Goal: Task Accomplishment & Management: Manage account settings

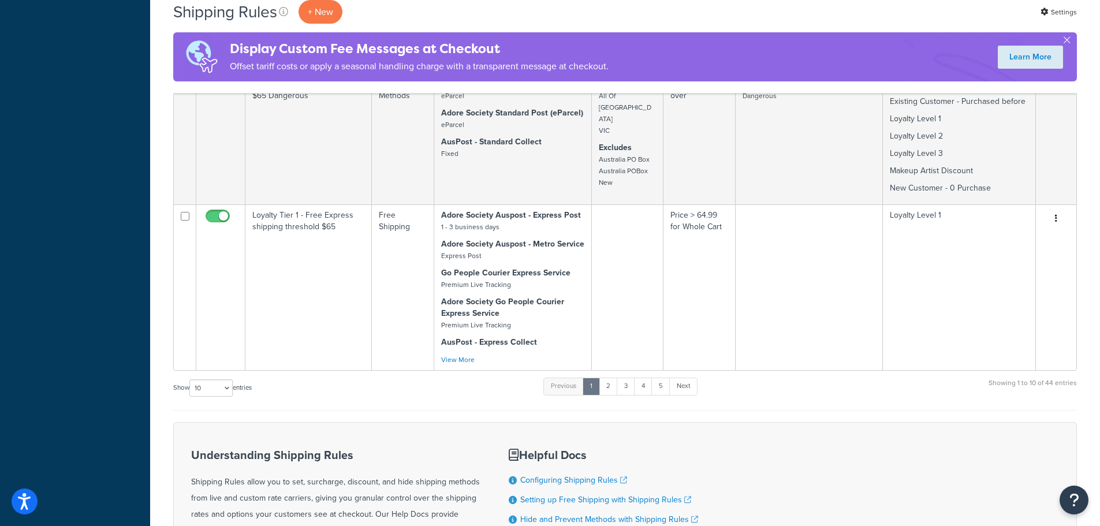
scroll to position [1107, 0]
click at [232, 388] on select "10 15 25 50 100 1000" at bounding box center [210, 388] width 43 height 17
select select "1000"
click at [191, 380] on select "10 15 25 50 100 1000" at bounding box center [210, 388] width 43 height 17
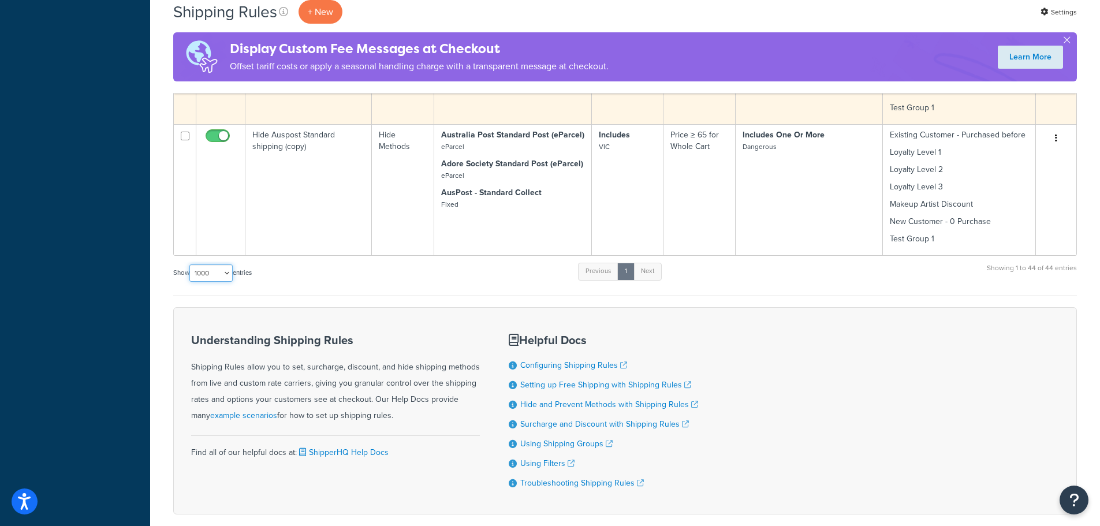
scroll to position [4478, 0]
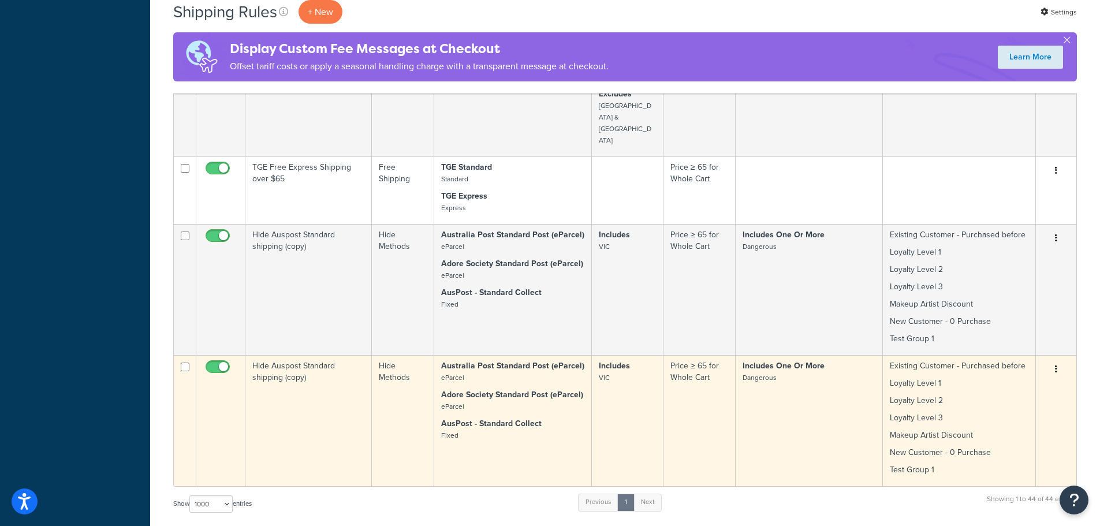
click at [330, 355] on td "Hide Auspost Standard shipping (copy)" at bounding box center [308, 420] width 126 height 131
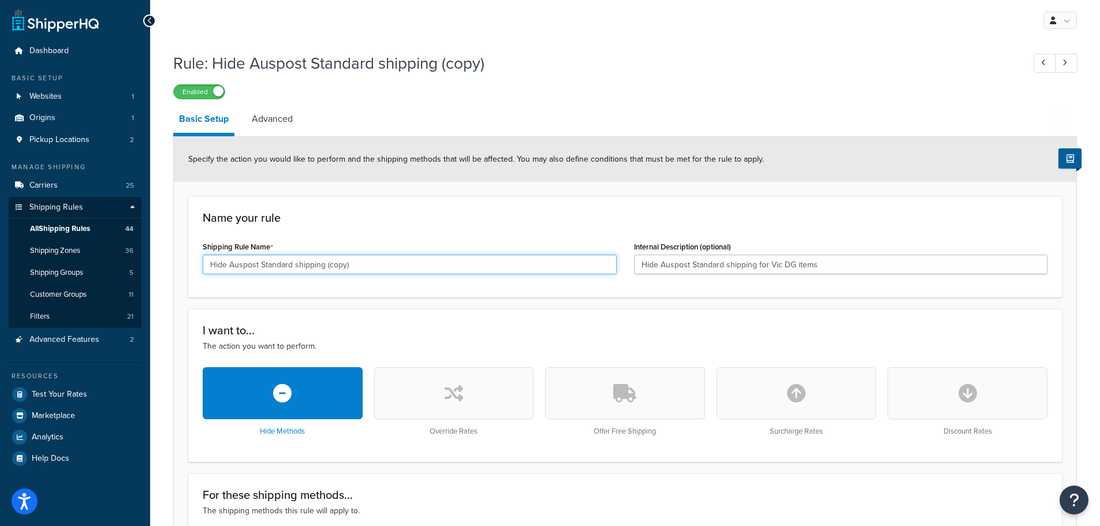
click at [358, 267] on input "Hide Auspost Standard shipping (copy)" at bounding box center [410, 265] width 414 height 20
drag, startPoint x: 337, startPoint y: 267, endPoint x: 180, endPoint y: 263, distance: 157.7
type input "Hide Auspost Standard shipping"
drag, startPoint x: 826, startPoint y: 267, endPoint x: 578, endPoint y: 258, distance: 248.5
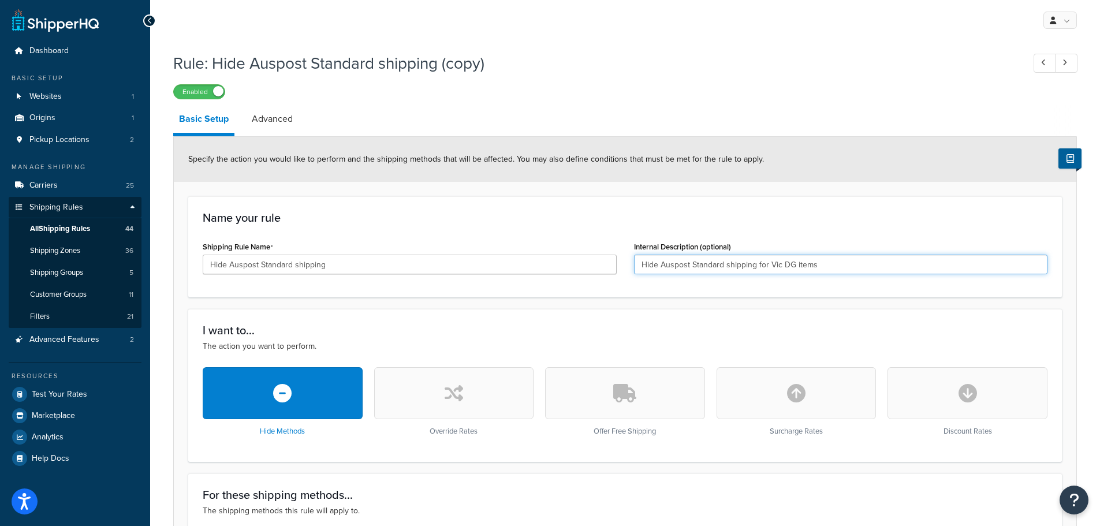
click at [578, 258] on div "Shipping Rule Name Hide Auspost Standard shipping Internal Description (optiona…" at bounding box center [625, 260] width 862 height 44
paste input "text"
type input "Hide Auspost Standard shipping for Vic DG items"
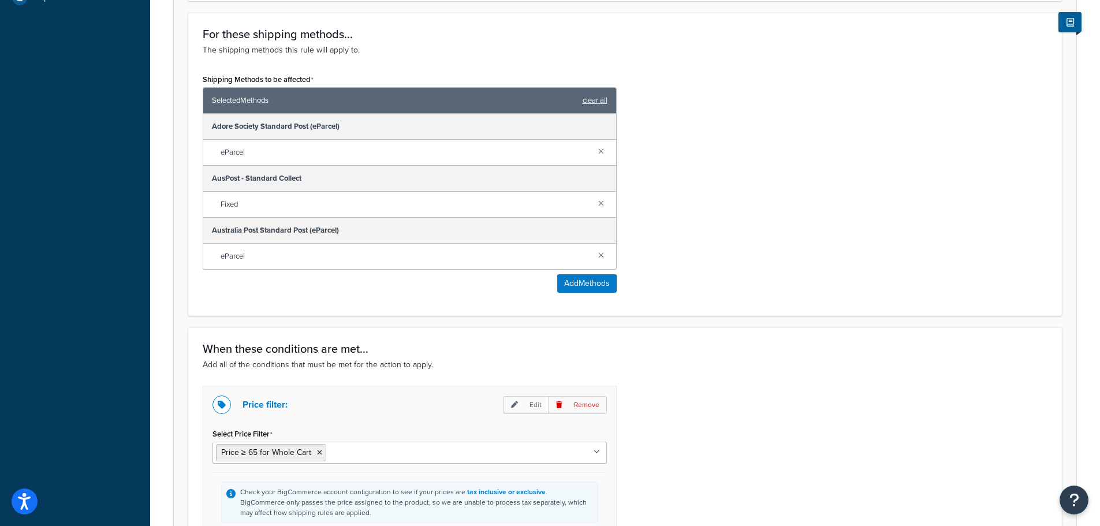
scroll to position [462, 0]
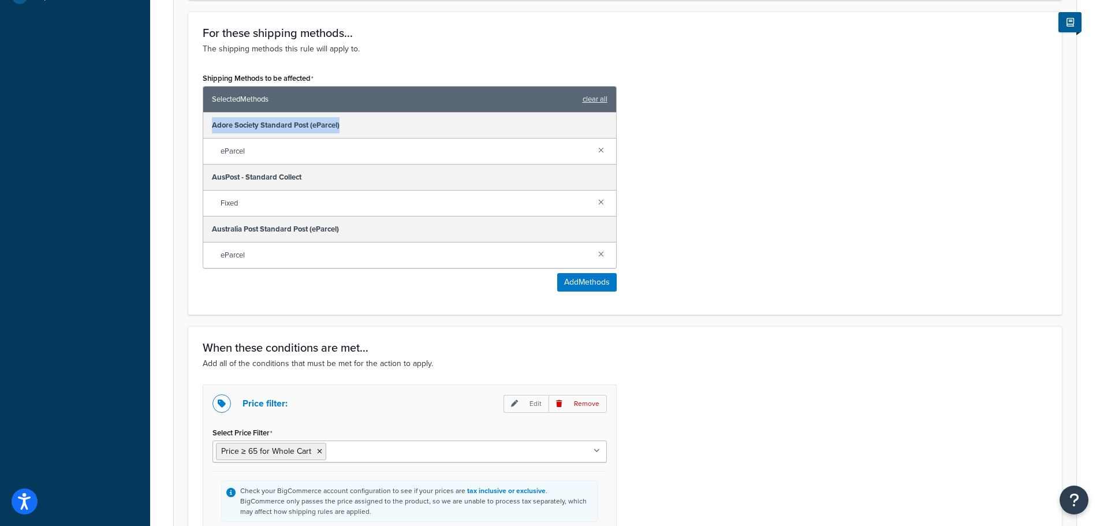
drag, startPoint x: 351, startPoint y: 127, endPoint x: 207, endPoint y: 126, distance: 143.2
click at [207, 126] on div "Adore Society Standard Post (eParcel)" at bounding box center [409, 126] width 413 height 26
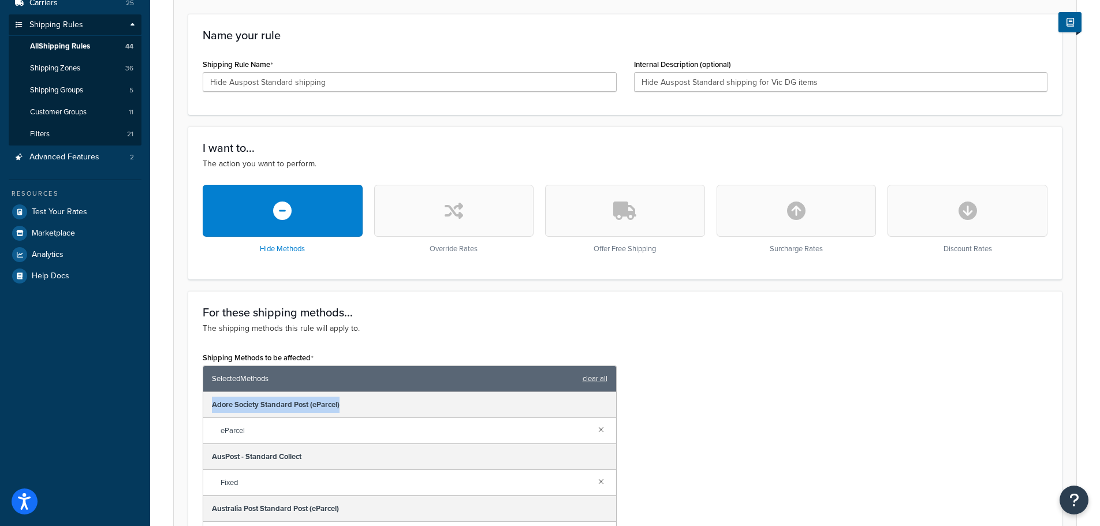
scroll to position [115, 0]
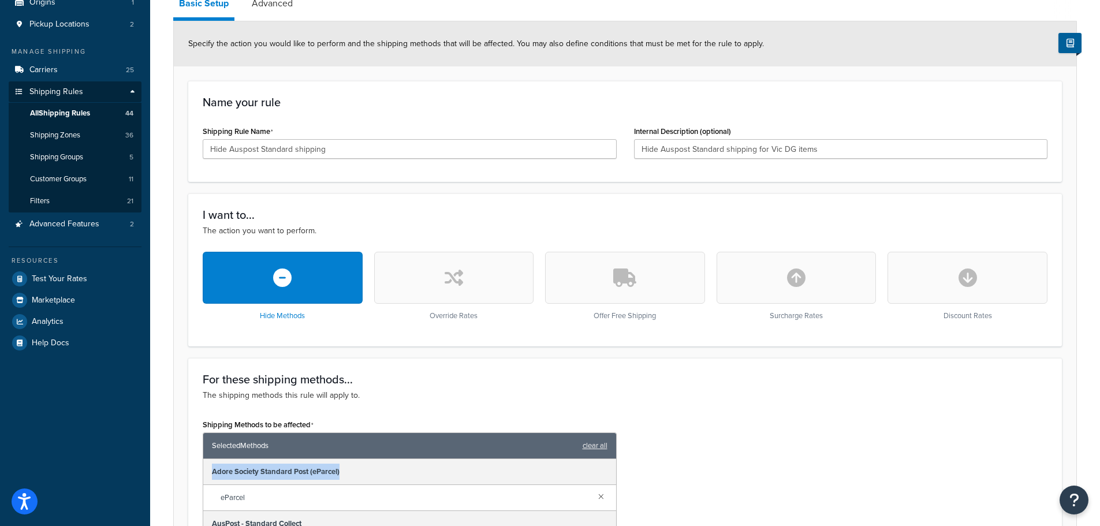
copy div "Adore Society Standard Post (eParcel)"
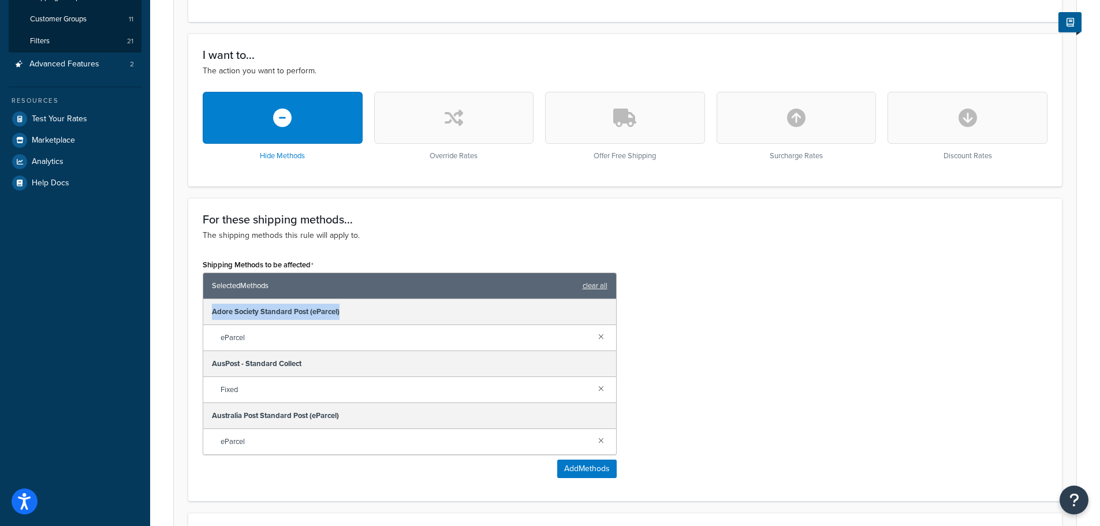
scroll to position [289, 0]
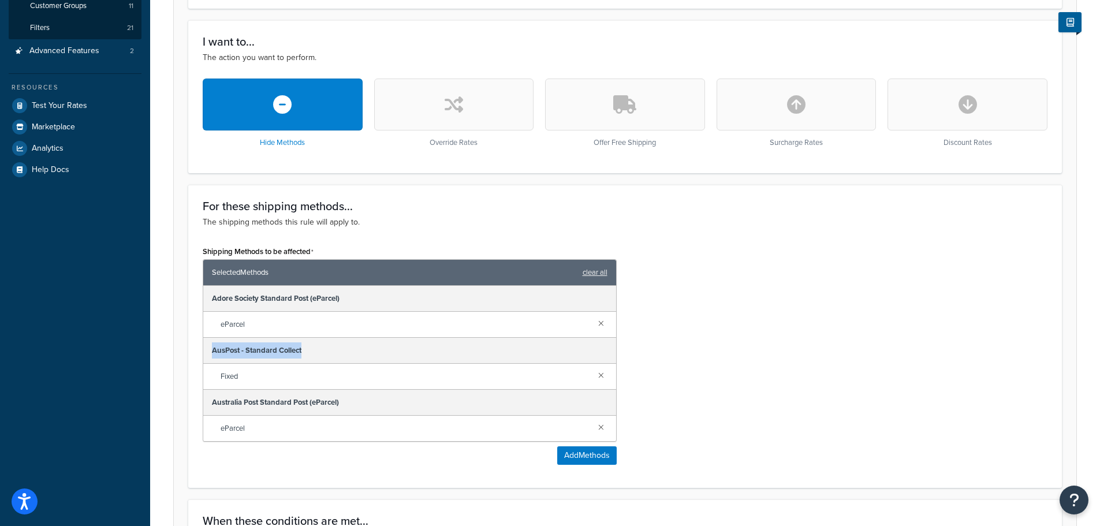
drag, startPoint x: 325, startPoint y: 348, endPoint x: 207, endPoint y: 351, distance: 117.8
click at [207, 351] on div "AusPost - Standard Collect" at bounding box center [409, 351] width 413 height 26
copy div "AusPost - Standard Collect"
drag, startPoint x: 346, startPoint y: 401, endPoint x: 202, endPoint y: 402, distance: 144.4
click at [202, 402] on div "Shipping Methods to be affected Selected Methods clear all Adore Society Standa…" at bounding box center [409, 358] width 431 height 230
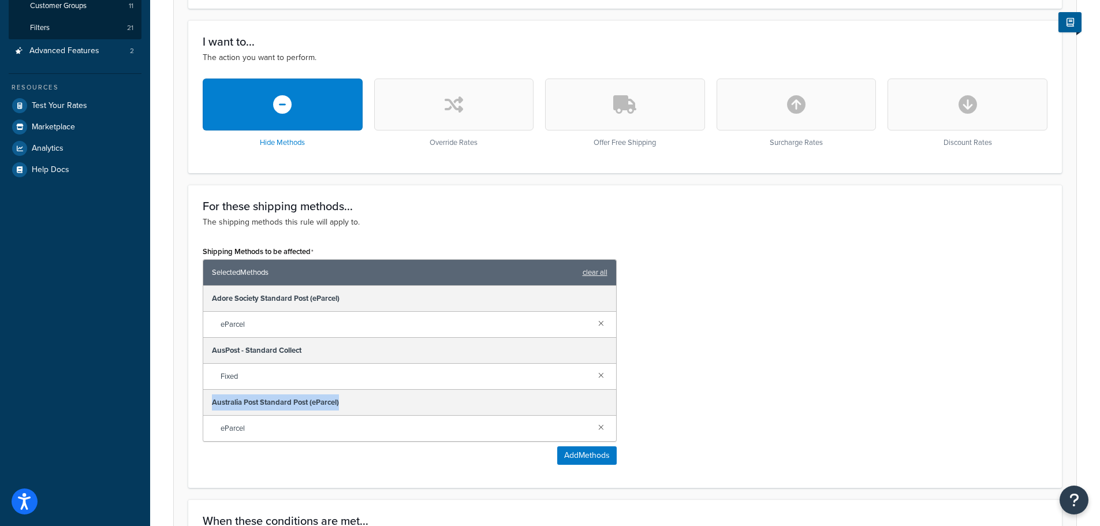
copy div "Australia Post Standard Post (eParcel)"
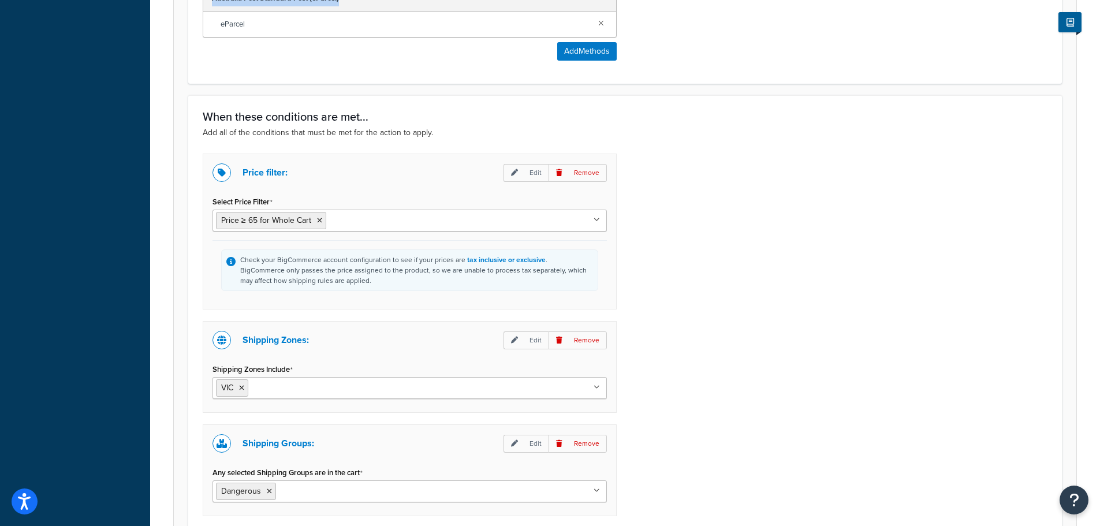
scroll to position [920, 0]
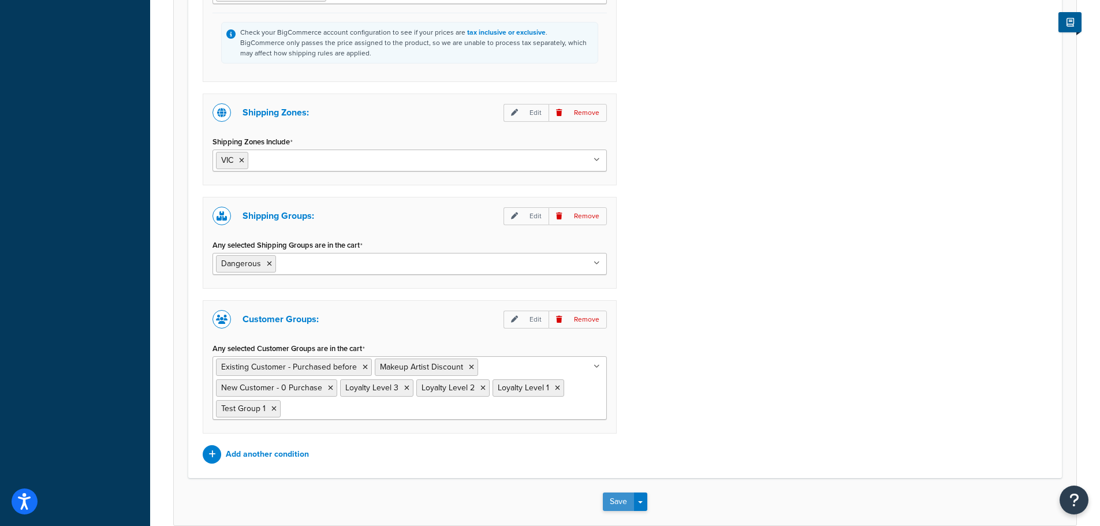
click at [618, 497] on button "Save" at bounding box center [618, 502] width 31 height 18
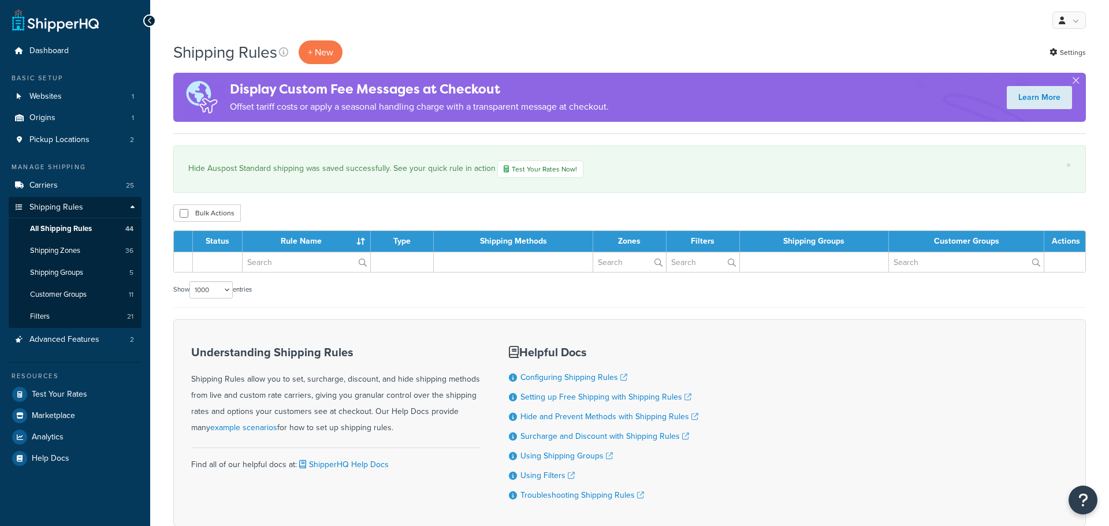
select select "1000"
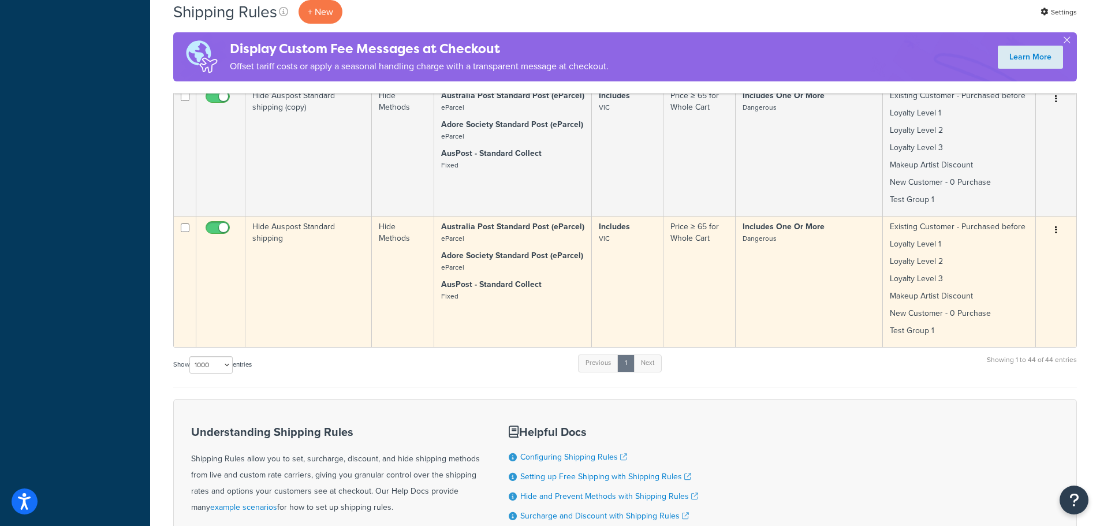
scroll to position [4620, 0]
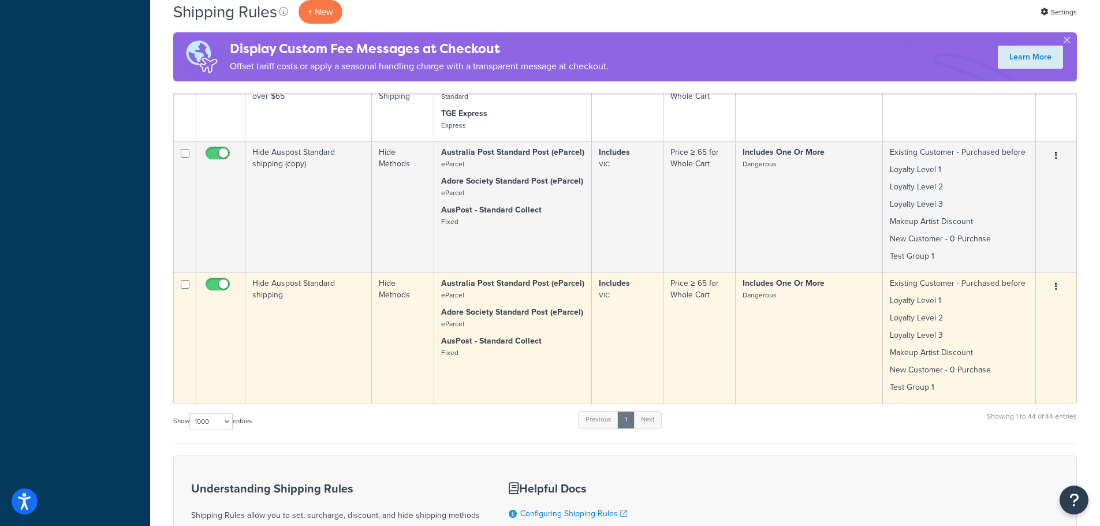
click at [340, 273] on td "Hide Auspost Standard shipping" at bounding box center [308, 338] width 126 height 131
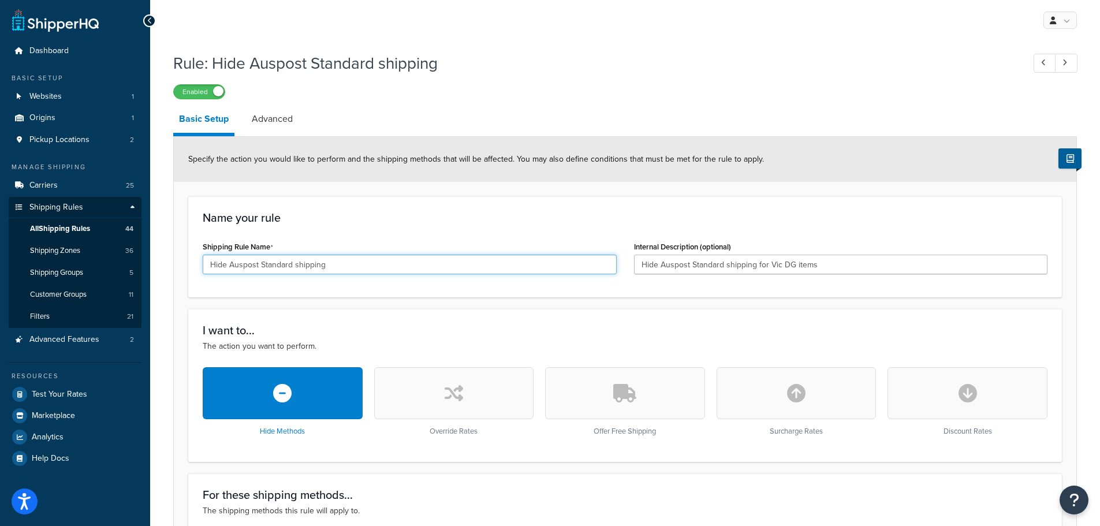
drag, startPoint x: 258, startPoint y: 266, endPoint x: 230, endPoint y: 266, distance: 27.1
click at [230, 266] on input "Hide Auspost Standard shipping" at bounding box center [410, 265] width 414 height 20
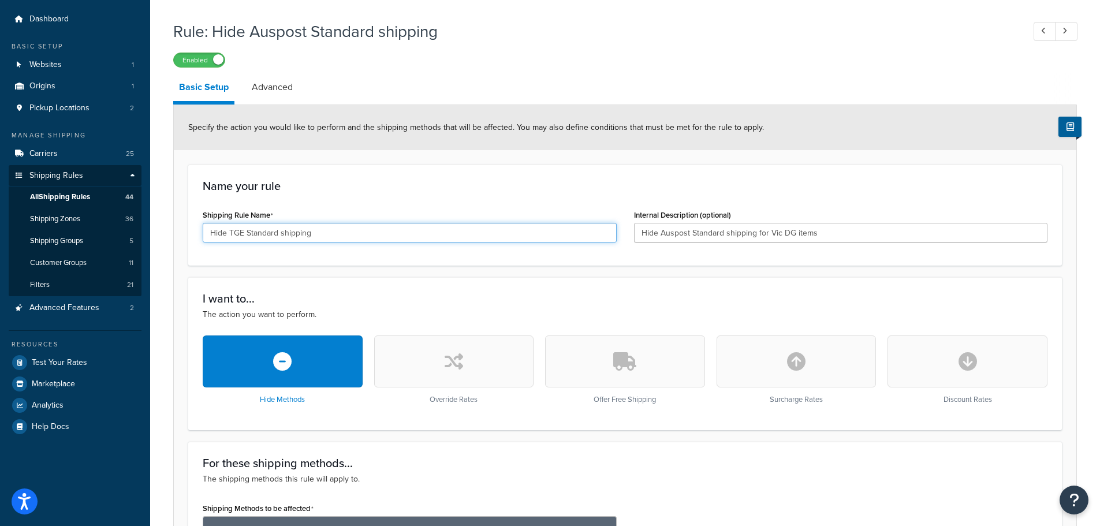
scroll to position [58, 0]
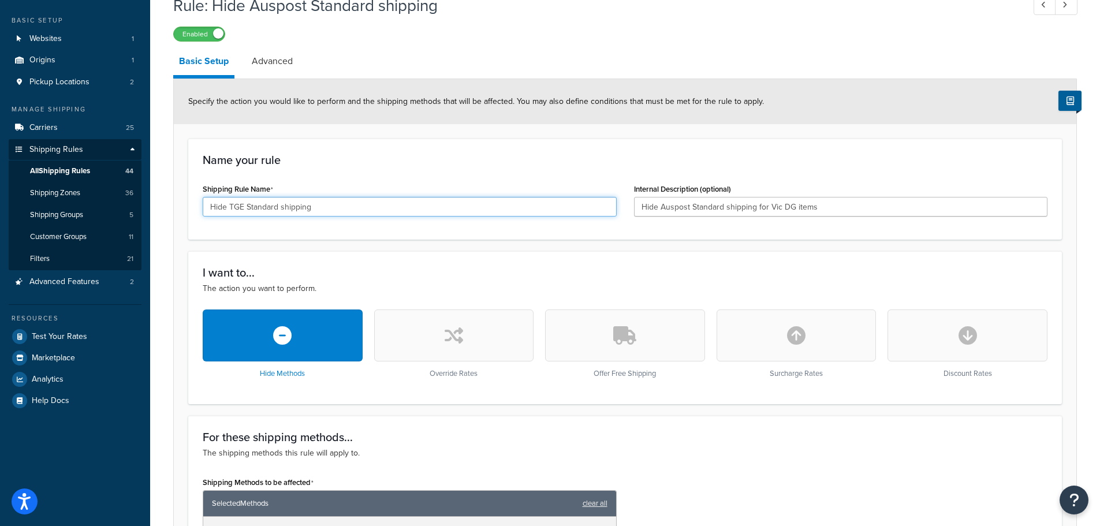
drag, startPoint x: 330, startPoint y: 212, endPoint x: 160, endPoint y: 210, distance: 169.8
type input "Hide TGE Standard shipping"
drag, startPoint x: 827, startPoint y: 210, endPoint x: 580, endPoint y: 198, distance: 247.4
click at [580, 198] on div "Shipping Rule Name Hide TGE Standard shipping Internal Description (optional) H…" at bounding box center [625, 203] width 862 height 44
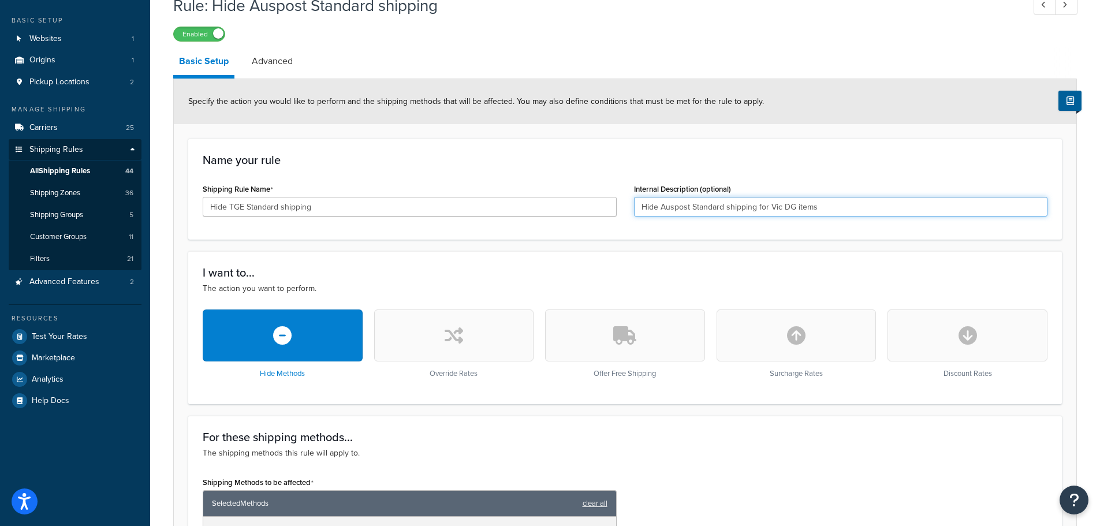
paste input "TGE Standard shipping"
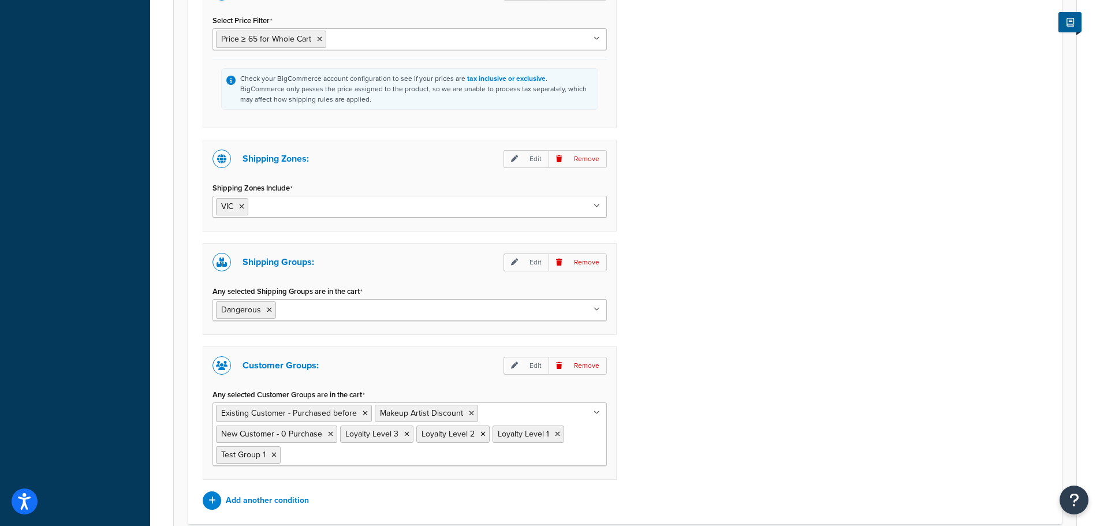
scroll to position [978, 0]
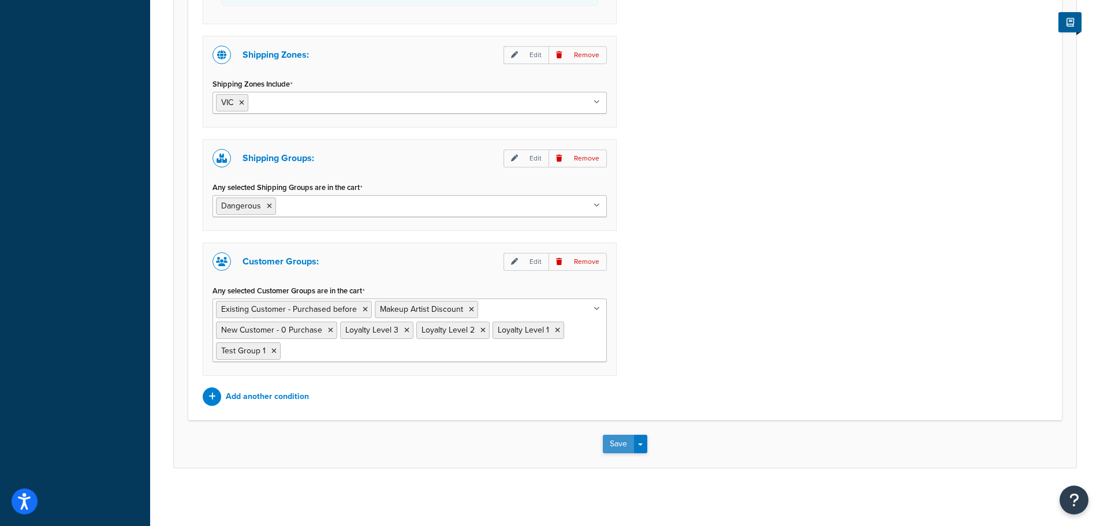
type input "Hide TGE Standard shipping"
click at [622, 441] on button "Save" at bounding box center [618, 444] width 31 height 18
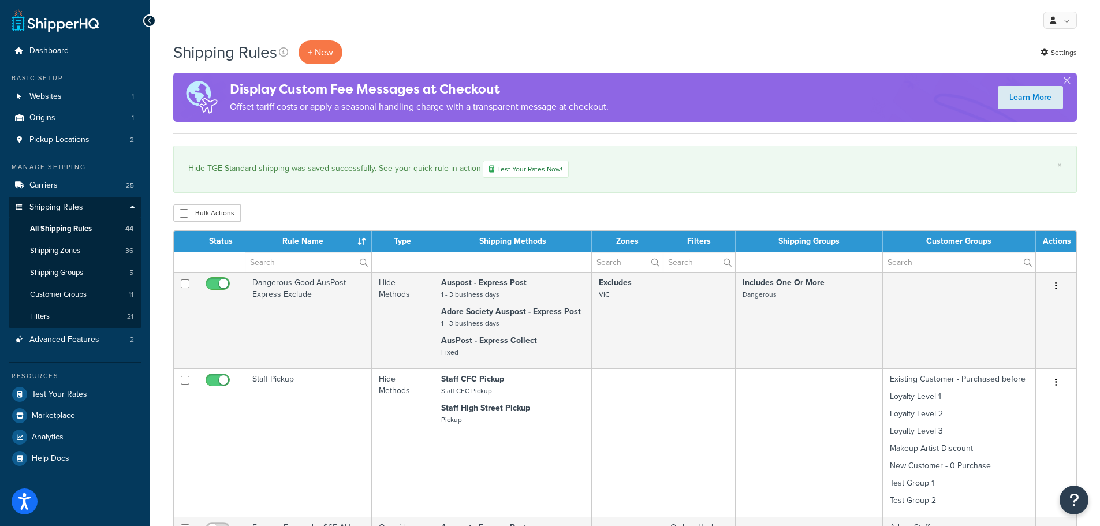
select select "1000"
click at [50, 181] on span "Carriers" at bounding box center [43, 186] width 28 height 10
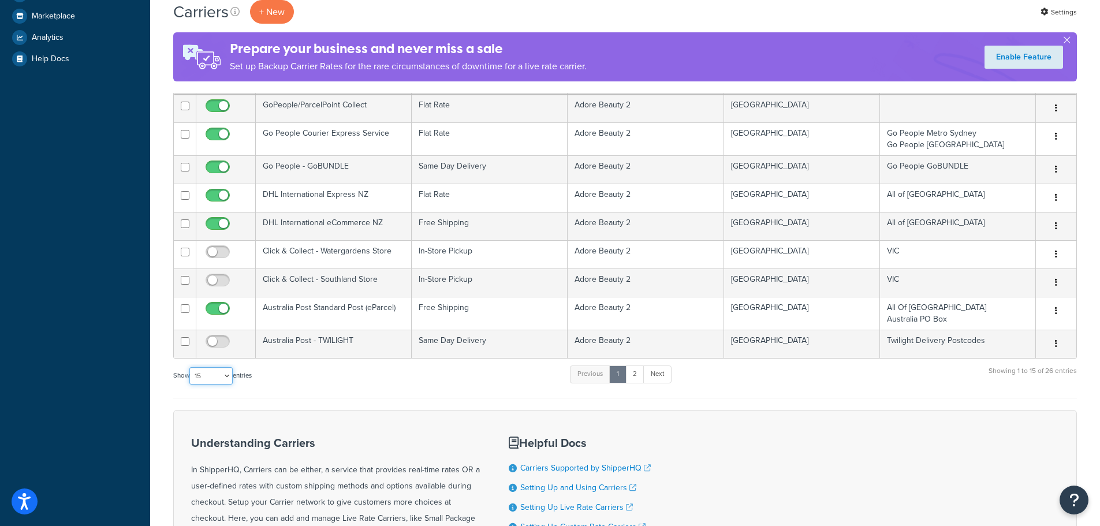
click at [228, 380] on select "10 15 25 50 100" at bounding box center [210, 375] width 43 height 17
select select "100"
click at [191, 385] on select "10 15 25 50 100" at bounding box center [210, 375] width 43 height 17
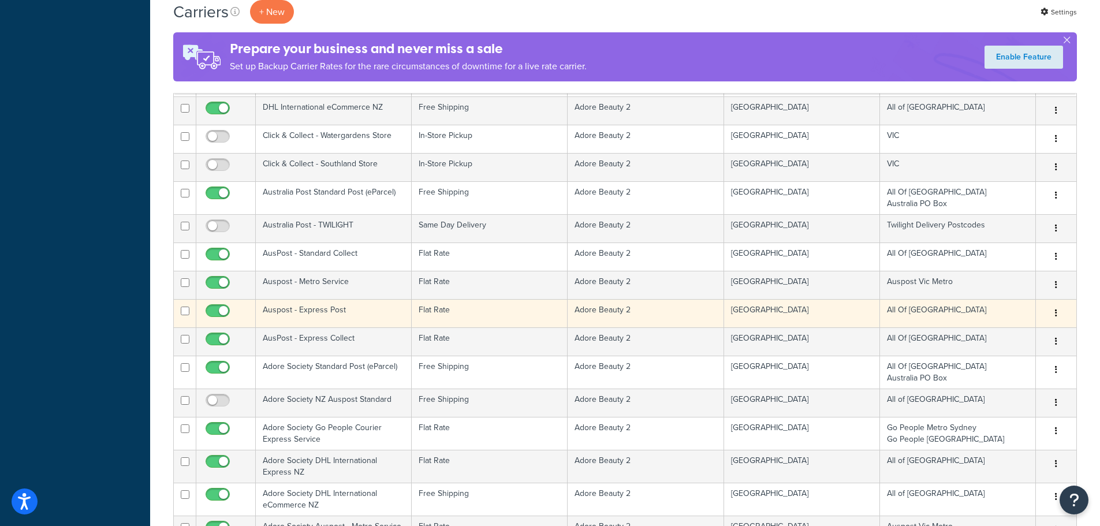
scroll to position [520, 0]
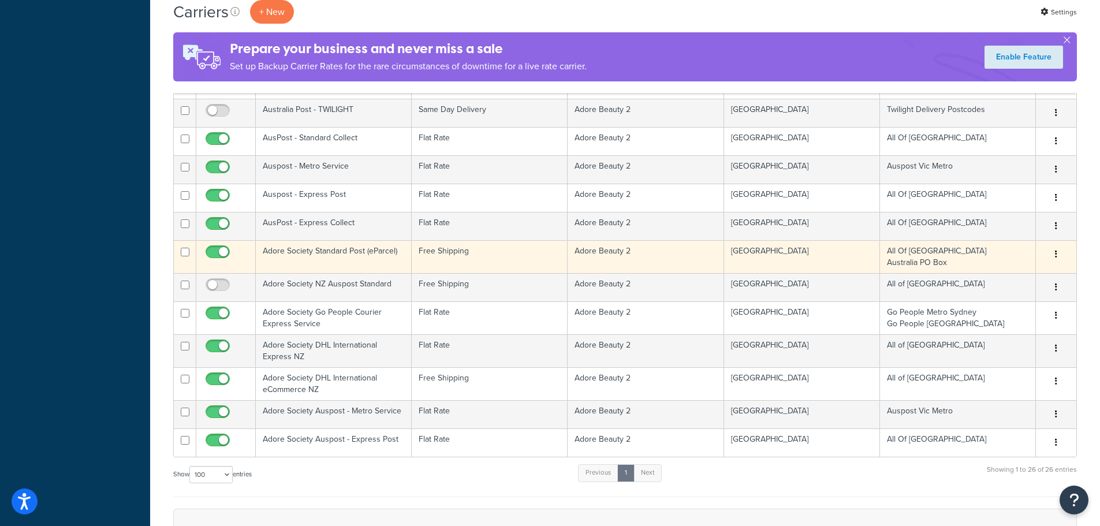
click at [356, 254] on td "Adore Society Standard Post (eParcel)" at bounding box center [334, 256] width 156 height 33
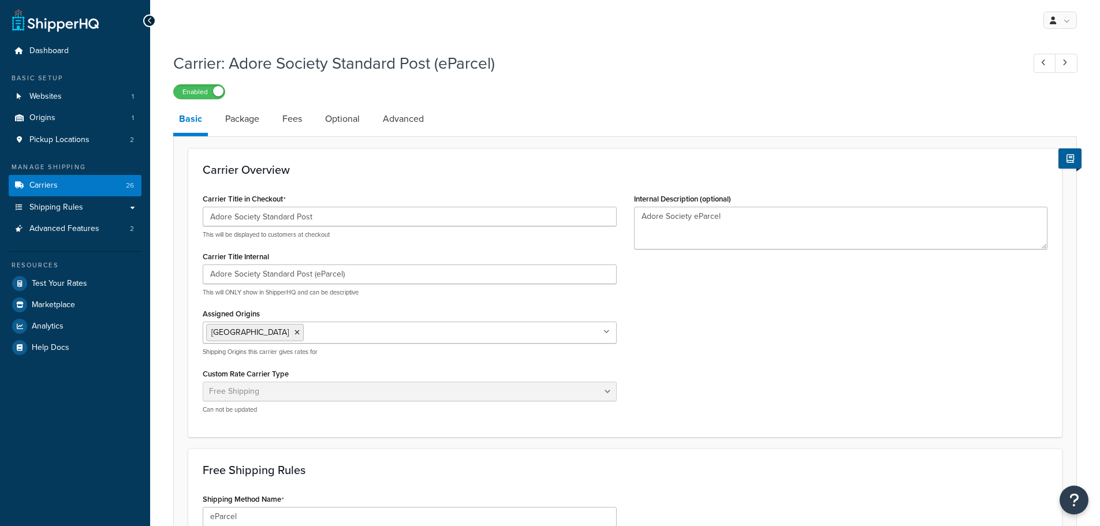
select select "free"
drag, startPoint x: 259, startPoint y: 217, endPoint x: 181, endPoint y: 214, distance: 77.4
click at [181, 214] on form "Carrier Overview Carrier Title in Checkout Adore Society Standard Post This wil…" at bounding box center [625, 462] width 903 height 629
click at [43, 178] on link "Carriers 26" at bounding box center [75, 185] width 133 height 21
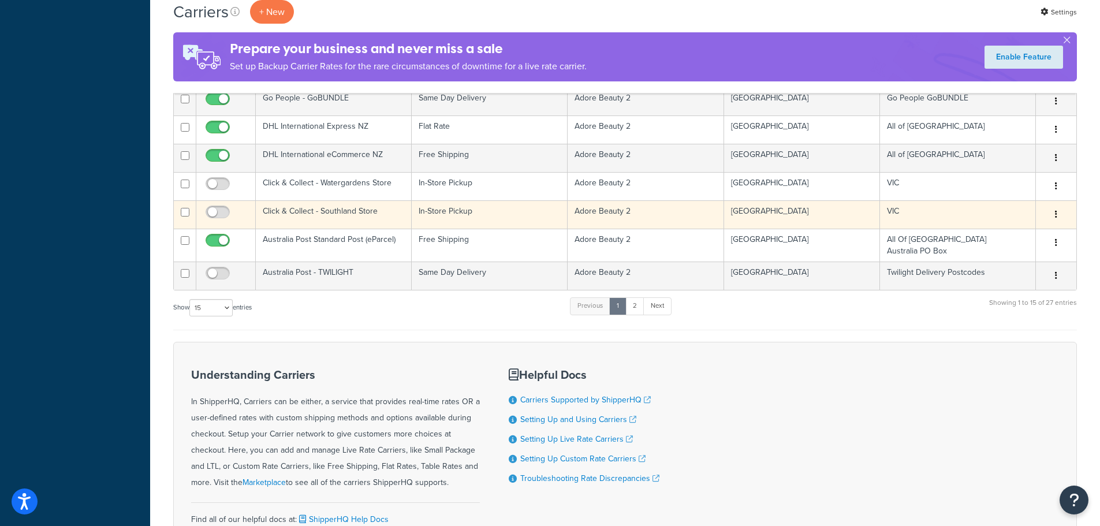
scroll to position [346, 0]
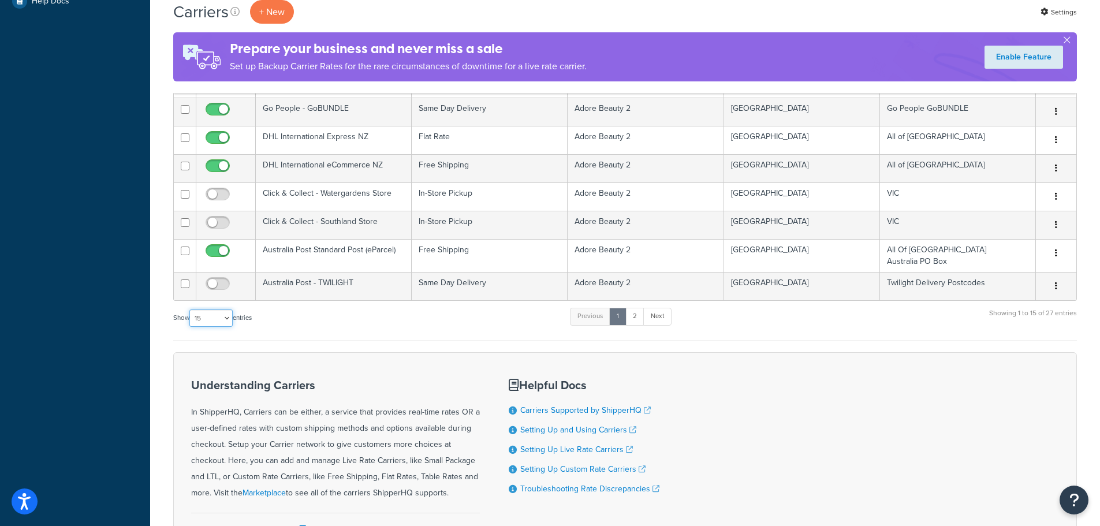
click at [216, 316] on select "10 15 25 50 100" at bounding box center [210, 318] width 43 height 17
select select "100"
click at [191, 327] on select "10 15 25 50 100" at bounding box center [210, 318] width 43 height 17
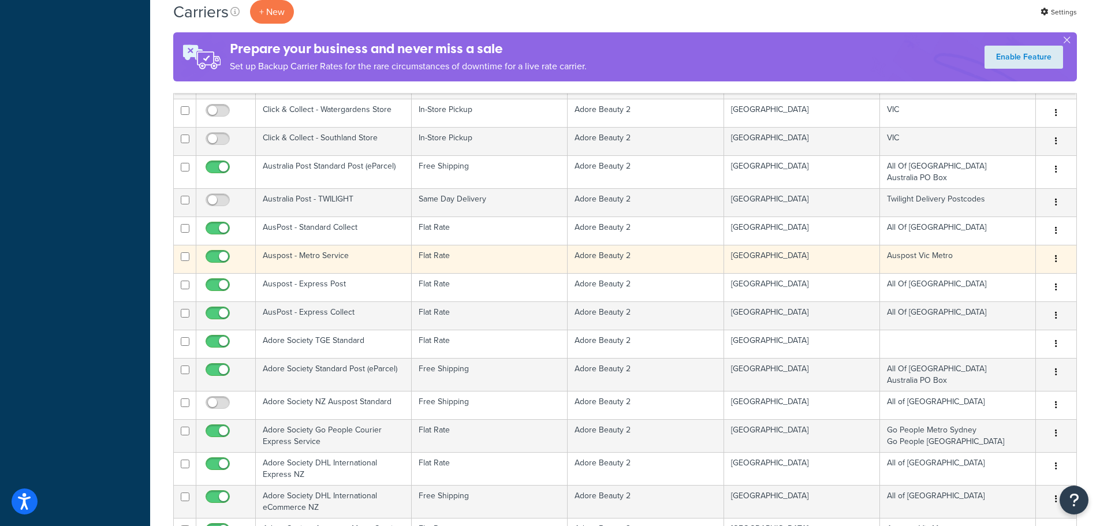
scroll to position [520, 0]
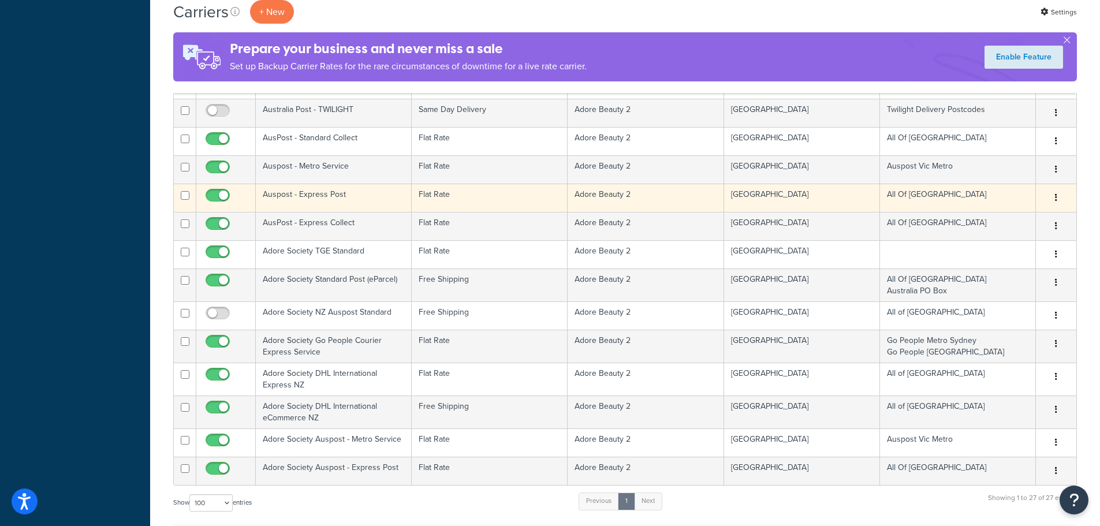
click at [372, 196] on td "Auspost - Express Post" at bounding box center [334, 198] width 156 height 28
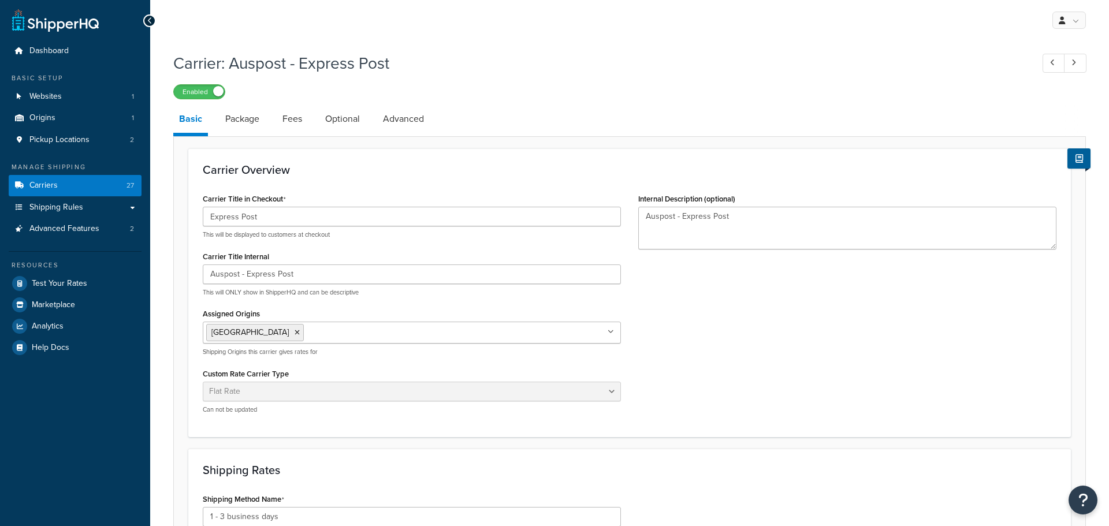
select select "flat"
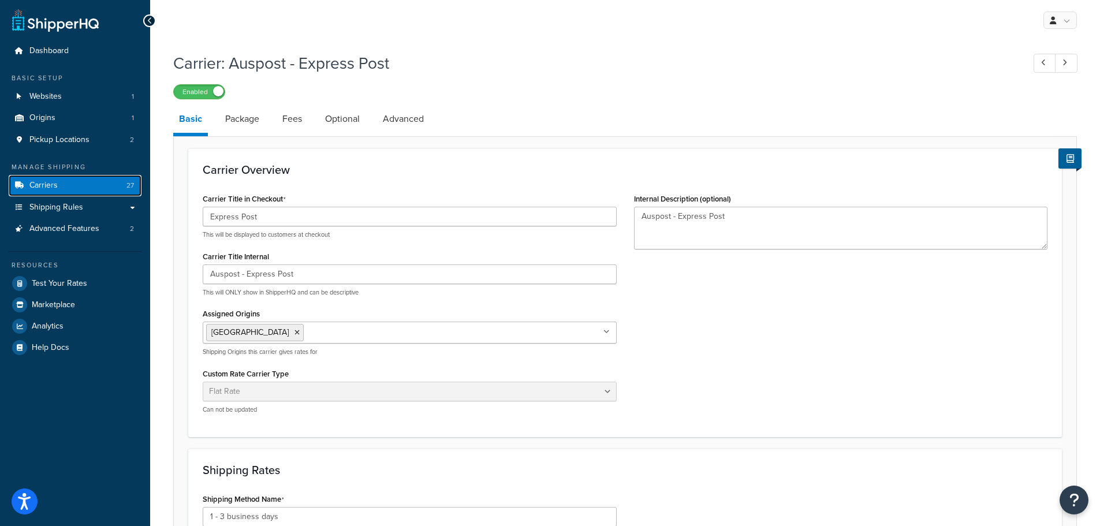
click at [47, 181] on span "Carriers" at bounding box center [43, 186] width 28 height 10
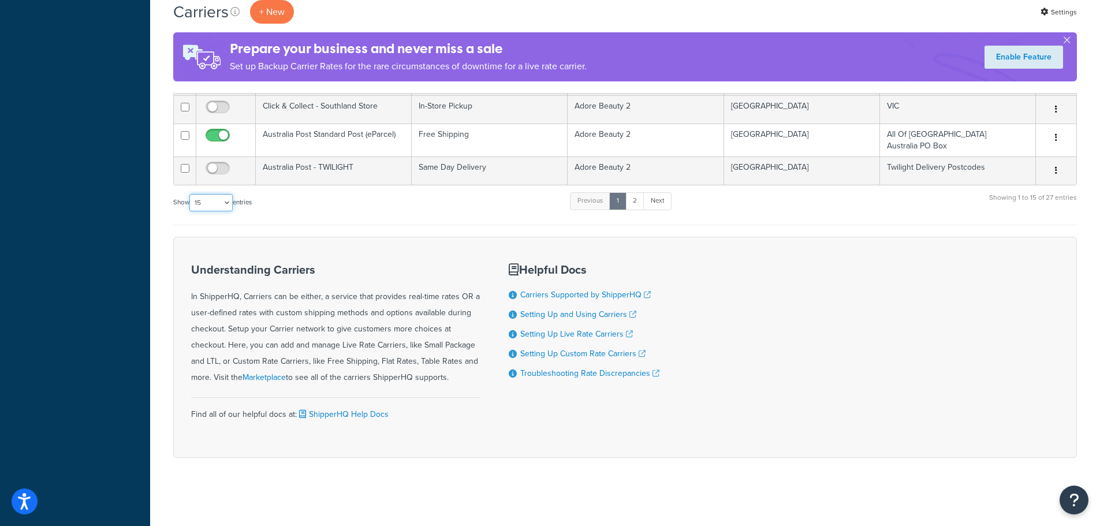
drag, startPoint x: 215, startPoint y: 199, endPoint x: 217, endPoint y: 206, distance: 6.8
click at [215, 199] on select "10 15 25 50 100" at bounding box center [210, 202] width 43 height 17
select select "100"
click at [191, 211] on select "10 15 25 50 100" at bounding box center [210, 202] width 43 height 17
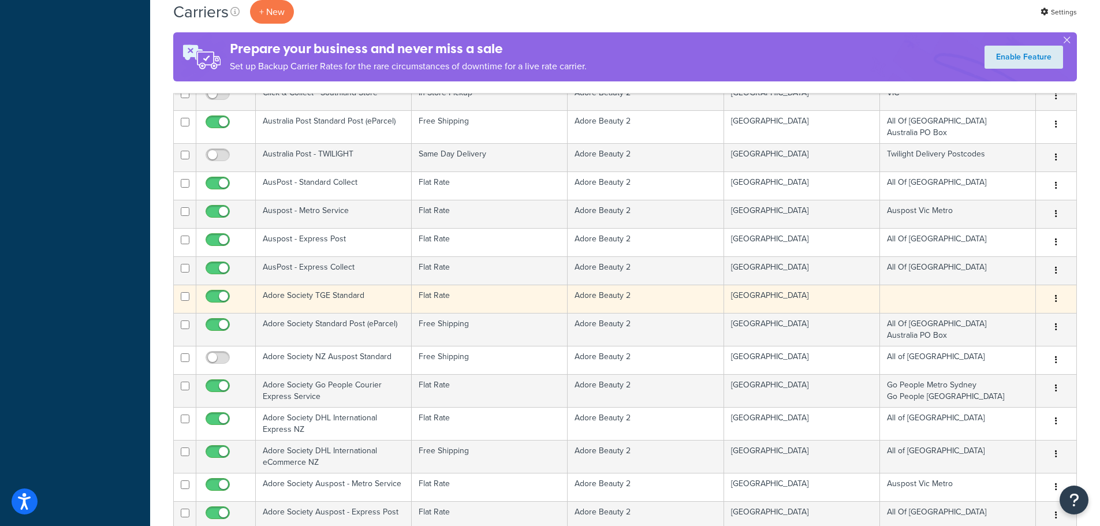
scroll to position [693, 0]
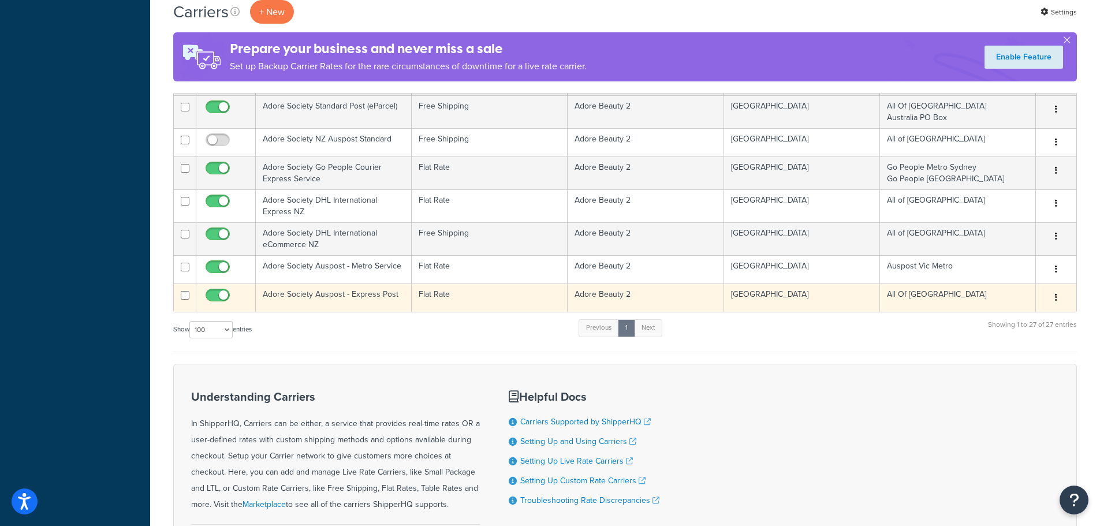
click at [374, 300] on td "Adore Society Auspost - Express Post" at bounding box center [334, 298] width 156 height 28
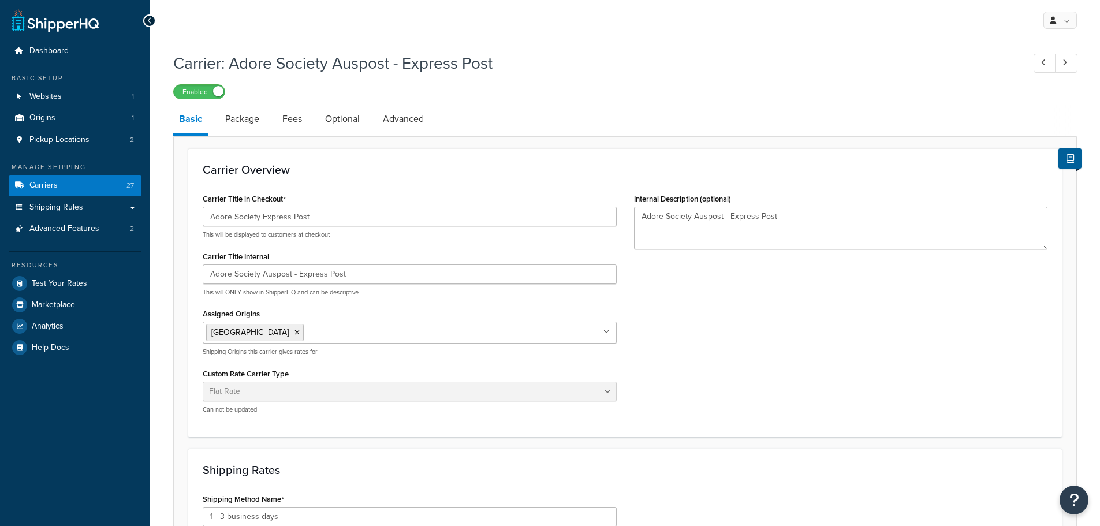
select select "flat"
drag, startPoint x: 262, startPoint y: 219, endPoint x: 195, endPoint y: 217, distance: 66.4
click at [195, 217] on div "Carrier Title in Checkout Adore Society Express Post This will be displayed to …" at bounding box center [409, 307] width 431 height 232
